Goal: Navigation & Orientation: Find specific page/section

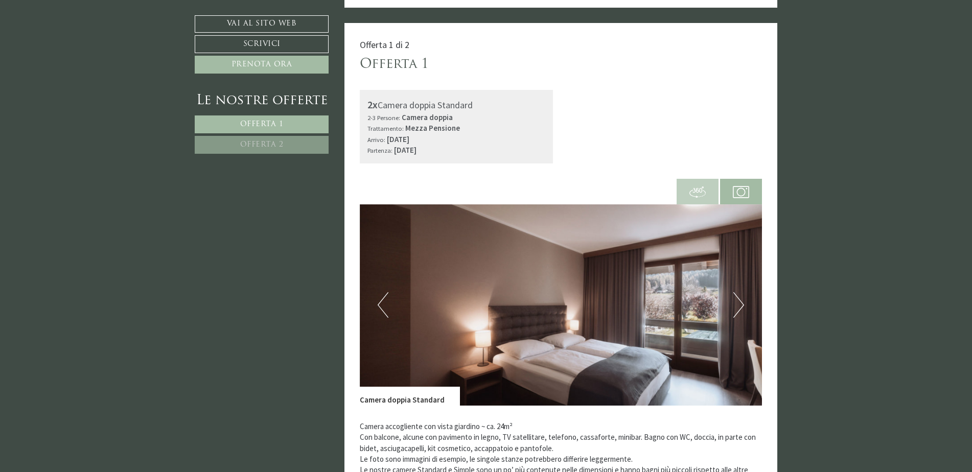
scroll to position [255, 0]
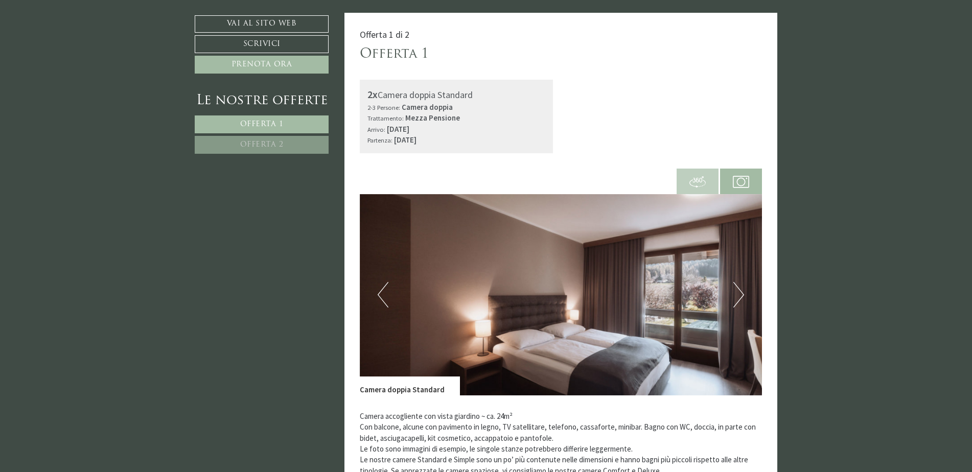
click at [744, 294] on img at bounding box center [561, 294] width 403 height 201
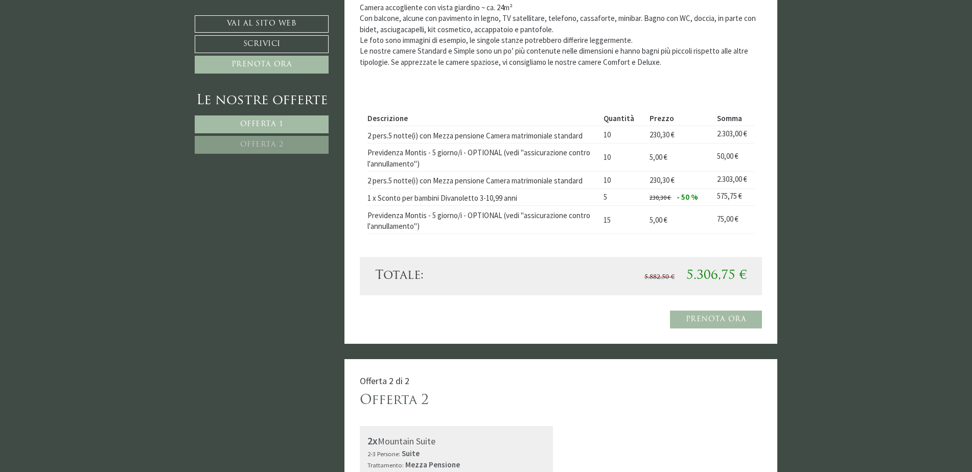
scroll to position [817, 0]
